Goal: Task Accomplishment & Management: Manage account settings

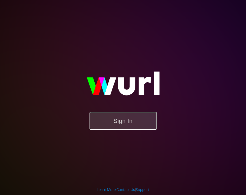
drag, startPoint x: 118, startPoint y: 126, endPoint x: 116, endPoint y: 123, distance: 3.6
click at [118, 126] on button "Sign In" at bounding box center [123, 121] width 67 height 18
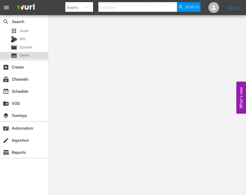
click at [27, 59] on div "subtitles Series" at bounding box center [20, 56] width 19 height 8
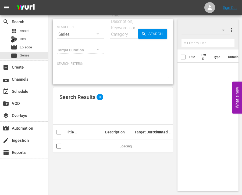
click at [117, 39] on input "text" at bounding box center [124, 34] width 29 height 13
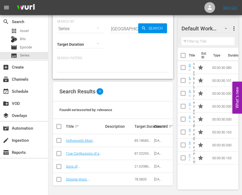
scroll to position [6, 0]
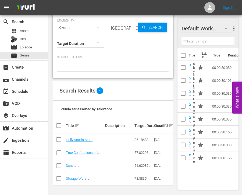
click at [118, 32] on input "hollywood" at bounding box center [124, 28] width 29 height 13
click at [118, 32] on div "Search ID, Title, Description, Keywords, or Category hollywood" at bounding box center [124, 28] width 29 height 13
click at [118, 32] on input "hollywood" at bounding box center [124, 28] width 29 height 13
paste input "Karaoke Superstars"
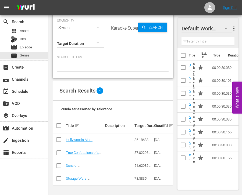
scroll to position [0, 10]
type input "Karaoke Superstars"
click at [147, 30] on span "Search" at bounding box center [156, 28] width 21 height 10
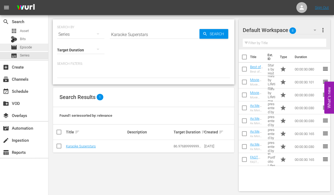
click at [37, 46] on div "movie Episode" at bounding box center [24, 48] width 48 height 8
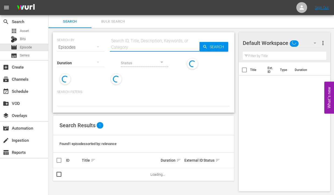
click at [153, 46] on input "text" at bounding box center [155, 47] width 90 height 13
type input "Karaoke Superstars"
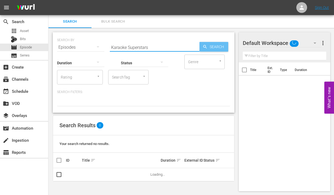
click at [211, 47] on span "Search" at bounding box center [218, 47] width 21 height 10
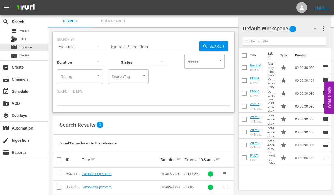
scroll to position [22, 0]
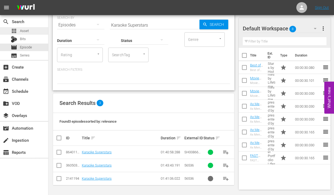
click at [39, 32] on div "apps Asset" at bounding box center [24, 31] width 48 height 8
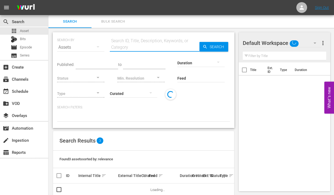
click at [140, 43] on input "text" at bounding box center [155, 47] width 90 height 13
type input "Karaoke Superstars"
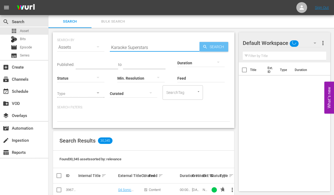
click at [213, 45] on span "Search" at bounding box center [218, 47] width 21 height 10
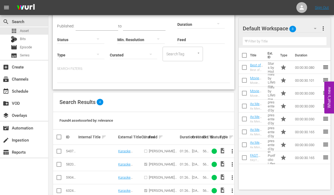
scroll to position [51, 0]
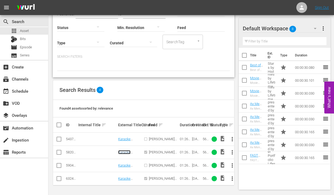
click at [124, 153] on link "Karaoke Superstars" at bounding box center [126, 155] width 17 height 8
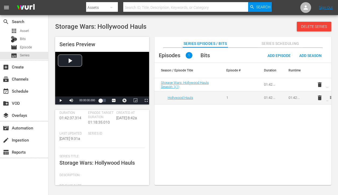
scroll to position [54, 0]
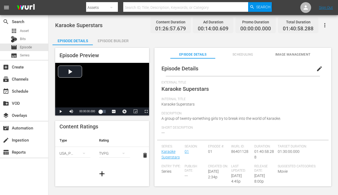
click at [316, 68] on span "edit" at bounding box center [319, 69] width 6 height 6
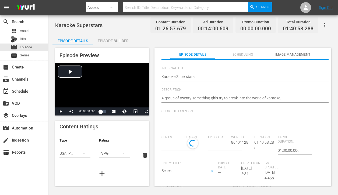
scroll to position [54, 0]
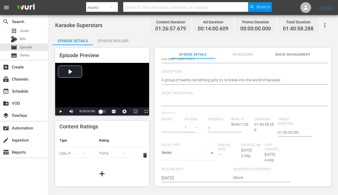
click at [208, 156] on body "menu Search By Assets Search ID, Title, Description, Keywords, or Category Sear…" at bounding box center [169, 97] width 338 height 195
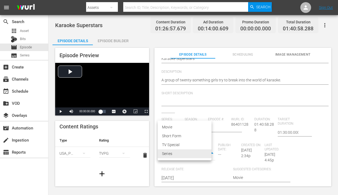
click at [193, 127] on li "Movie" at bounding box center [185, 127] width 54 height 9
type input "MOVIE"
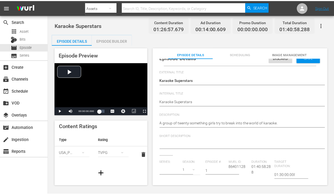
scroll to position [0, 0]
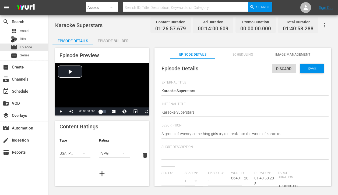
type input "Karaoke Superstars"
click at [303, 68] on span "Save" at bounding box center [312, 69] width 18 height 4
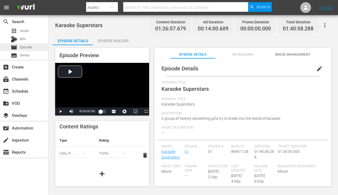
click at [25, 46] on span "Episode" at bounding box center [26, 47] width 12 height 5
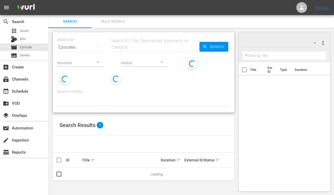
click at [159, 48] on input "text" at bounding box center [155, 47] width 90 height 13
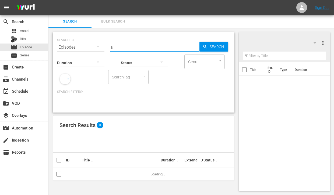
type input "Karaoke Superstars"
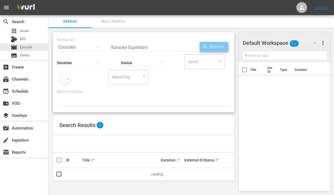
click at [209, 50] on span "Search" at bounding box center [218, 47] width 21 height 10
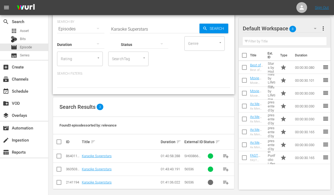
scroll to position [22, 0]
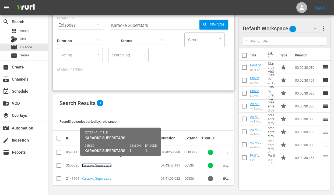
click at [101, 166] on link "Karaoke Superstars" at bounding box center [97, 166] width 30 height 4
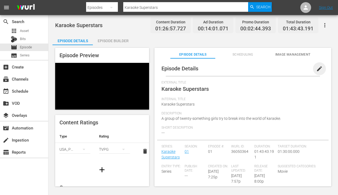
click at [316, 69] on span "edit" at bounding box center [319, 69] width 6 height 6
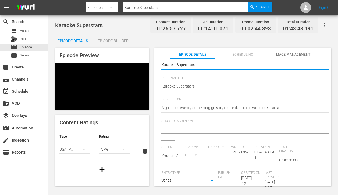
scroll to position [81, 0]
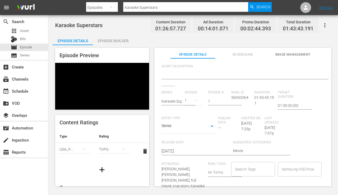
click at [174, 130] on body "menu Search By Episodes Search ID, Title, Description, Keywords, or Category Ka…" at bounding box center [169, 97] width 338 height 195
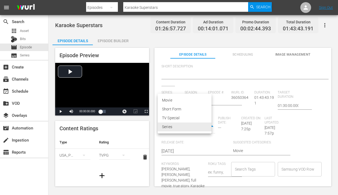
click at [173, 100] on li "Movie" at bounding box center [185, 100] width 54 height 9
type input "MOVIE"
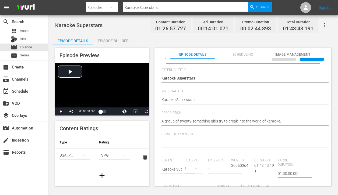
scroll to position [0, 0]
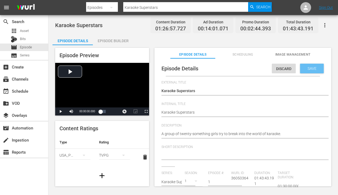
click at [303, 70] on span "Save" at bounding box center [312, 69] width 18 height 4
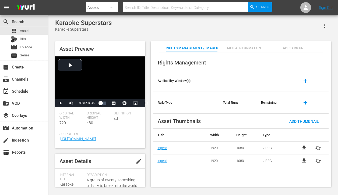
click at [252, 45] on button "Media Information" at bounding box center [244, 46] width 46 height 11
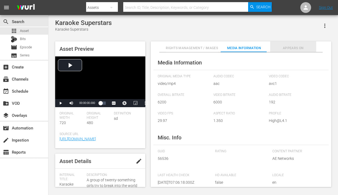
click at [284, 50] on span "Appears On" at bounding box center [293, 49] width 46 height 6
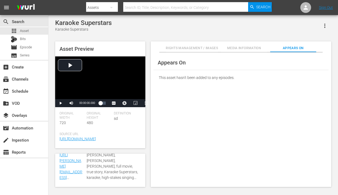
scroll to position [213, 0]
click at [245, 48] on span "Media Information" at bounding box center [244, 49] width 46 height 6
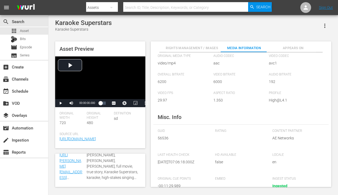
scroll to position [27, 0]
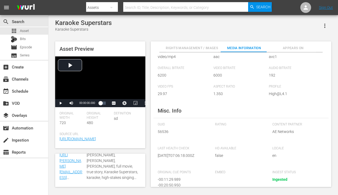
click at [164, 133] on span "56536" at bounding box center [182, 132] width 49 height 6
copy span "56536"
